Goal: Find contact information: Find contact information

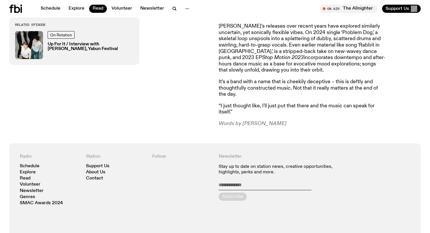
scroll to position [379, 0]
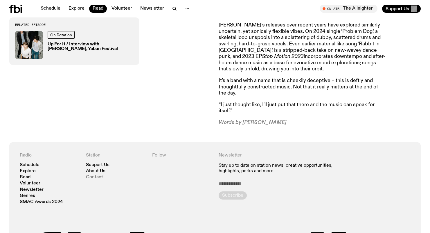
click at [98, 175] on link "Contact" at bounding box center [94, 177] width 17 height 4
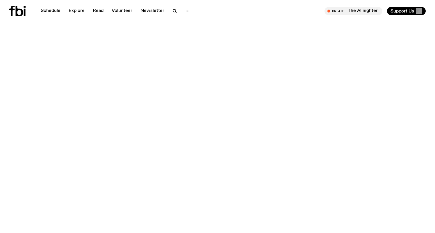
click at [19, 10] on icon at bounding box center [17, 11] width 16 height 10
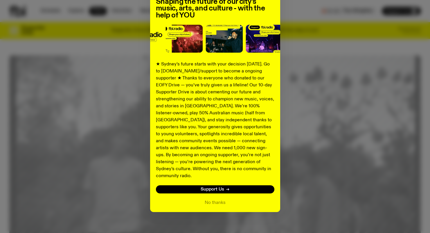
scroll to position [55, 0]
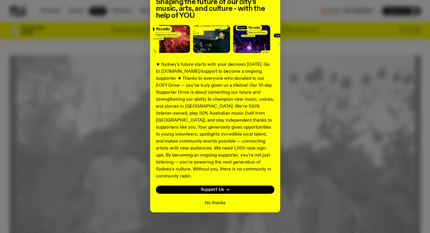
click at [209, 199] on button "No thanks" at bounding box center [215, 202] width 21 height 7
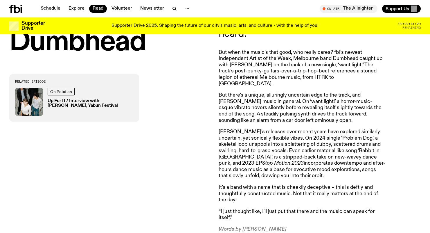
scroll to position [290, 0]
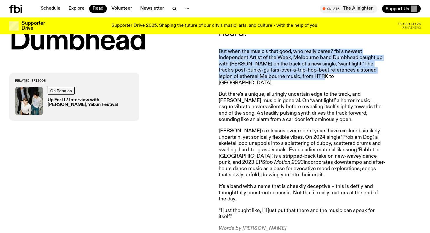
drag, startPoint x: 219, startPoint y: 51, endPoint x: 308, endPoint y: 74, distance: 92.1
click at [308, 74] on p "But when the music’s that good, who really cares? fbi’s newest Independent Arti…" at bounding box center [302, 68] width 167 height 38
drag, startPoint x: 311, startPoint y: 76, endPoint x: 218, endPoint y: 51, distance: 96.9
click at [218, 51] on div "“I've had a couple of people being like, that's the worst name I've ever heard.…" at bounding box center [215, 120] width 430 height 256
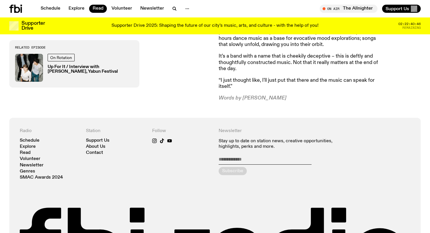
scroll to position [425, 0]
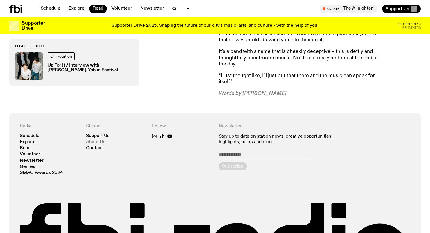
click at [99, 140] on link "About Us" at bounding box center [95, 142] width 19 height 4
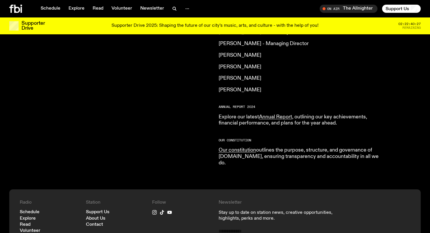
scroll to position [531, 0]
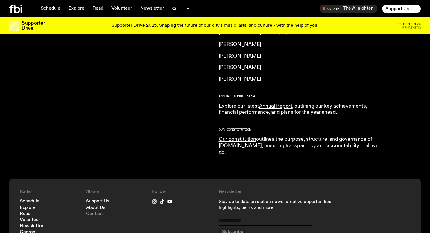
click at [101, 211] on link "Contact" at bounding box center [94, 213] width 17 height 4
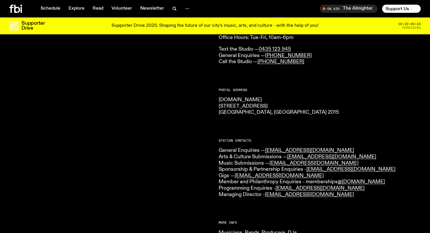
scroll to position [66, 0]
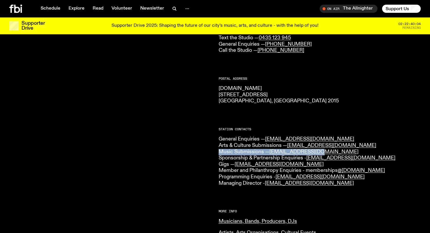
drag, startPoint x: 328, startPoint y: 151, endPoint x: 216, endPoint y: 151, distance: 111.8
click at [216, 151] on div "CONTACT US Office Hours: Tue-Fri, 10am-6pm Text the Studio — 0435 123 945 Gener…" at bounding box center [215, 193] width 430 height 371
copy p "Music Submissions — [EMAIL_ADDRESS][DOMAIN_NAME]"
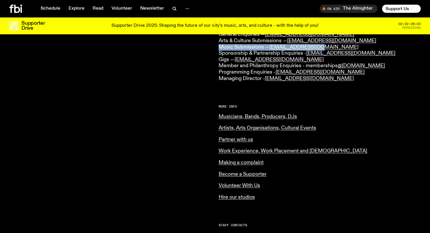
scroll to position [28, 0]
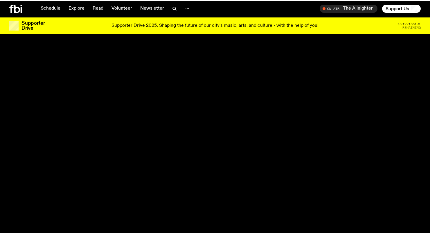
scroll to position [531, 0]
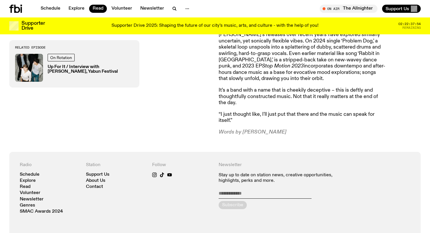
scroll to position [373, 0]
